Goal: Complete application form

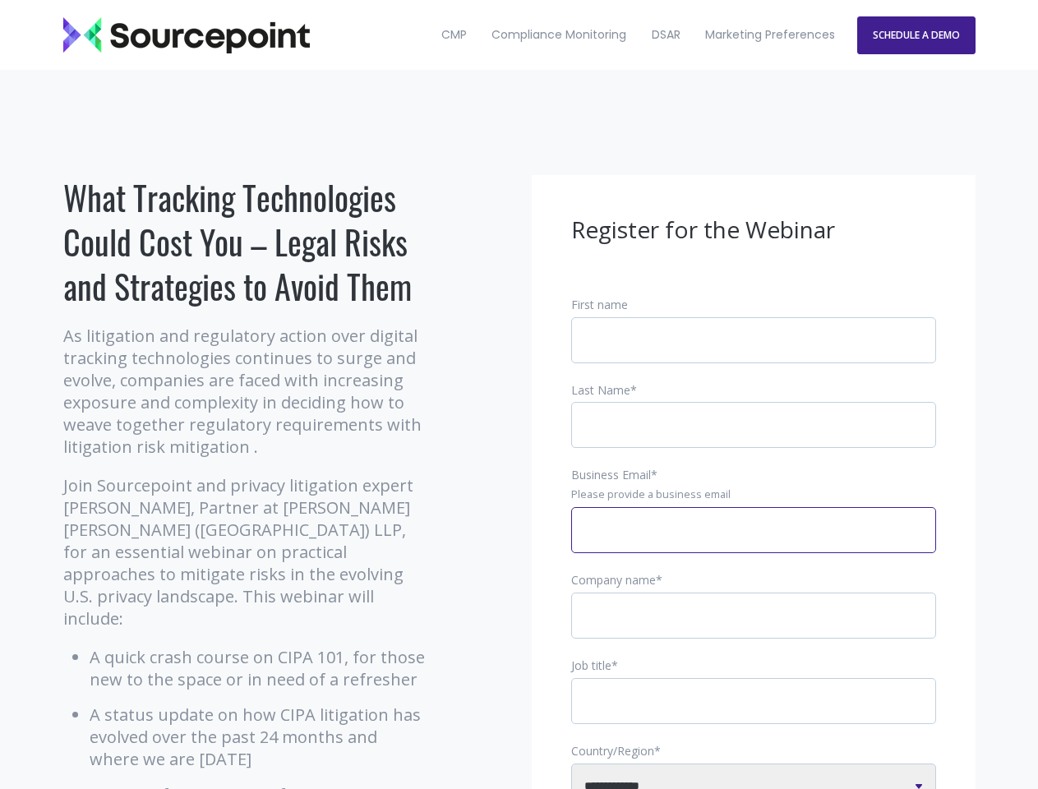
click at [754, 543] on input "Business Email *" at bounding box center [753, 530] width 365 height 46
